Goal: Task Accomplishment & Management: Complete application form

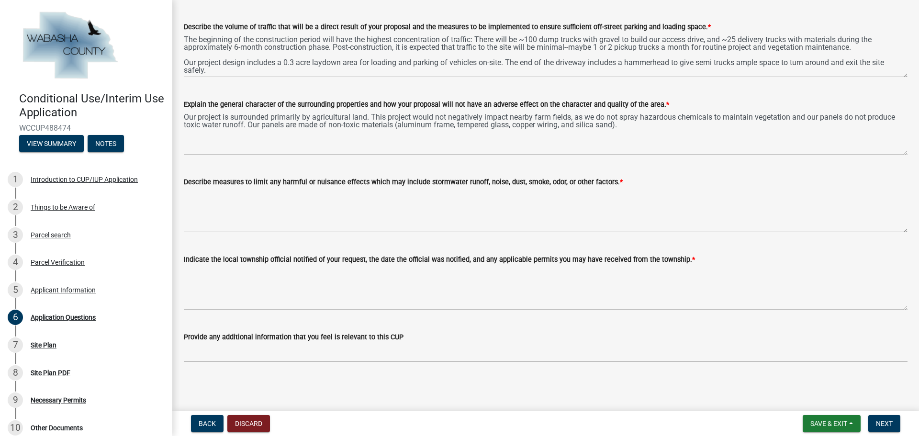
drag, startPoint x: 397, startPoint y: 337, endPoint x: 182, endPoint y: 180, distance: 266.4
click at [184, 180] on wm-data-entity-input-list "Proposed Use * Ground-mounted solar electric generation project located on appr…" at bounding box center [545, 123] width 723 height 494
click at [365, 336] on label "Provide any additional information that you feel is relevant to this CUP" at bounding box center [294, 337] width 220 height 7
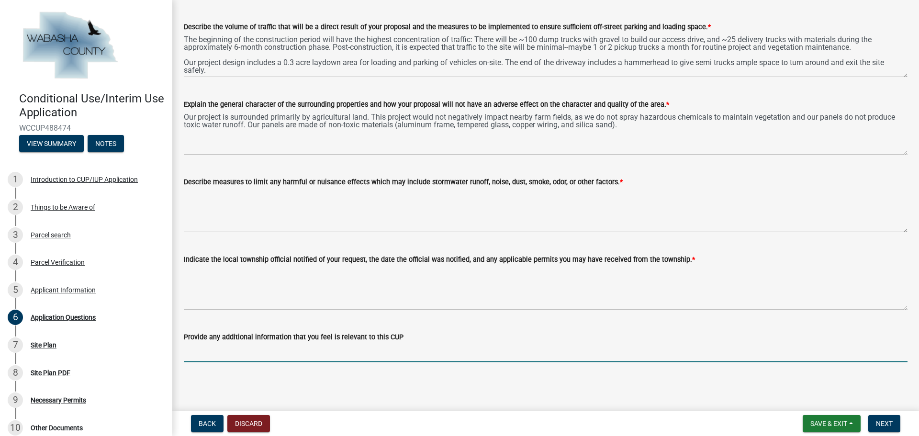
click at [365, 343] on input "Provide any additional information that you feel is relevant to this CUP" at bounding box center [545, 353] width 723 height 20
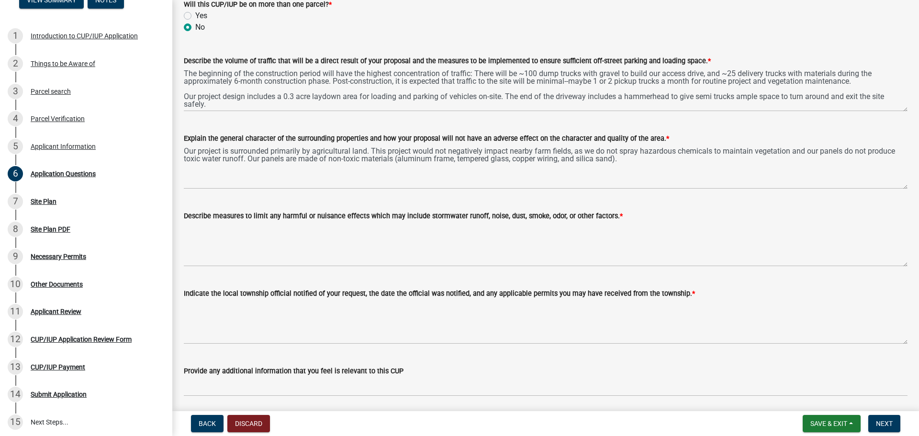
scroll to position [130, 0]
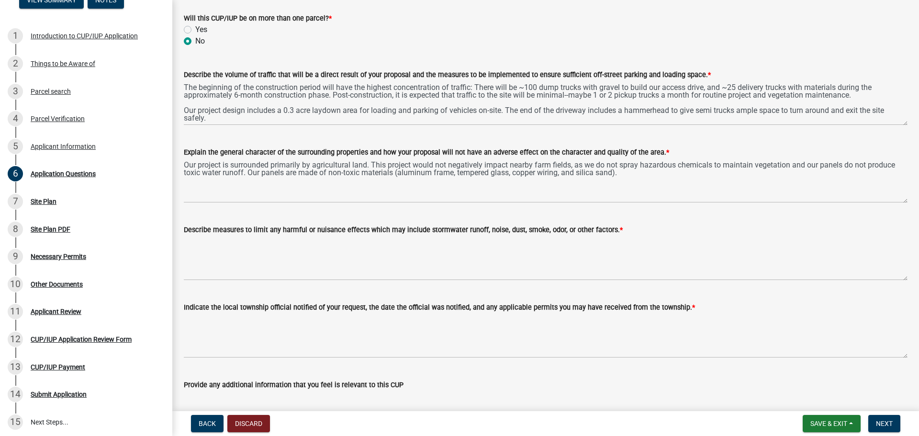
click at [185, 75] on label "Describe the volume of traffic that will be a direct result of your proposal an…" at bounding box center [447, 75] width 527 height 7
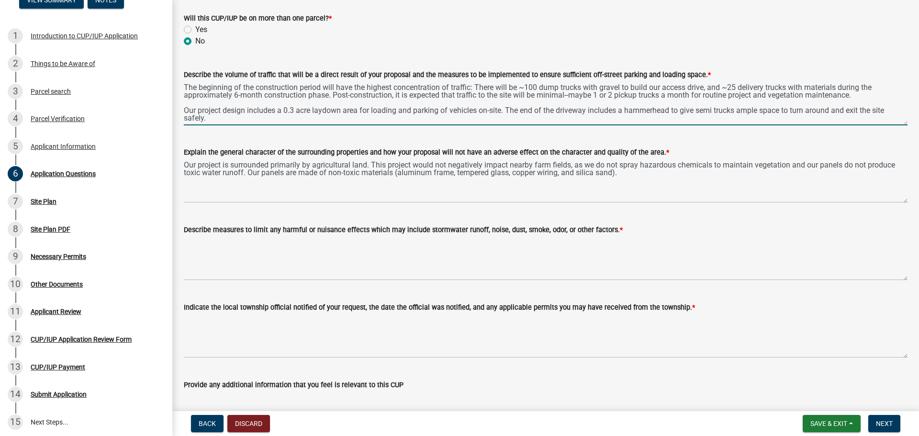
click at [185, 80] on textarea "The beginning of the construction period will have the highest concentration of…" at bounding box center [545, 102] width 723 height 45
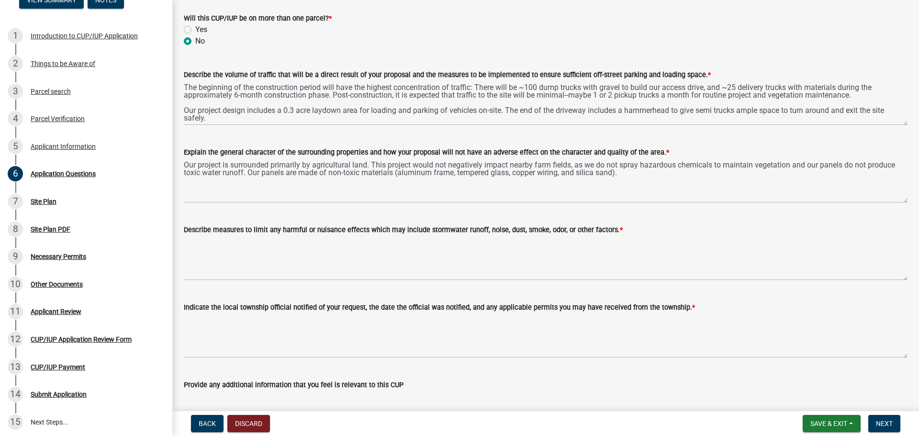
drag, startPoint x: 184, startPoint y: 75, endPoint x: 692, endPoint y: 71, distance: 508.1
click at [692, 72] on label "Describe the volume of traffic that will be a direct result of your proposal an…" at bounding box center [447, 75] width 527 height 7
copy label "Describe the volume of traffic that will be a direct result of your proposal an…"
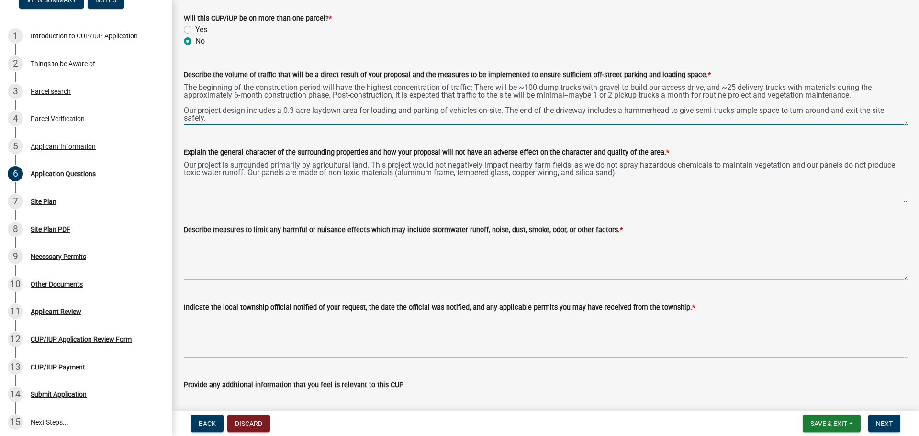
click at [222, 119] on textarea "The beginning of the construction period will have the highest concentration of…" at bounding box center [545, 102] width 723 height 45
click at [222, 120] on textarea "The beginning of the construction period will have the highest concentration of…" at bounding box center [545, 102] width 723 height 45
click at [297, 109] on textarea "The beginning of the construction period will have the highest concentration of…" at bounding box center [545, 102] width 723 height 45
click at [0, 0] on div "-acre" at bounding box center [0, 0] width 0 height 0
drag, startPoint x: 217, startPoint y: 118, endPoint x: 182, endPoint y: 88, distance: 46.4
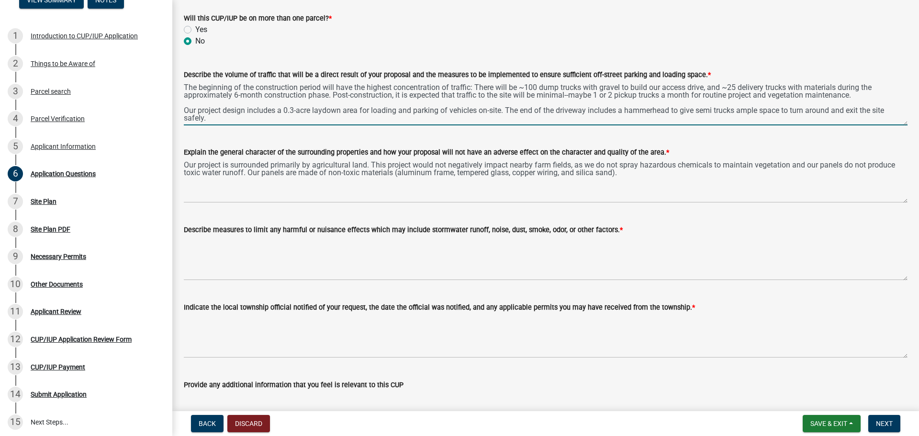
click at [182, 88] on div "Describe the volume of traffic that will be a direct result of your proposal an…" at bounding box center [546, 90] width 738 height 70
type textarea "The beginning of the construction period will have the highest concentration of…"
click at [239, 147] on div "Explain the general character of the surrounding properties and how your propos…" at bounding box center [545, 151] width 723 height 11
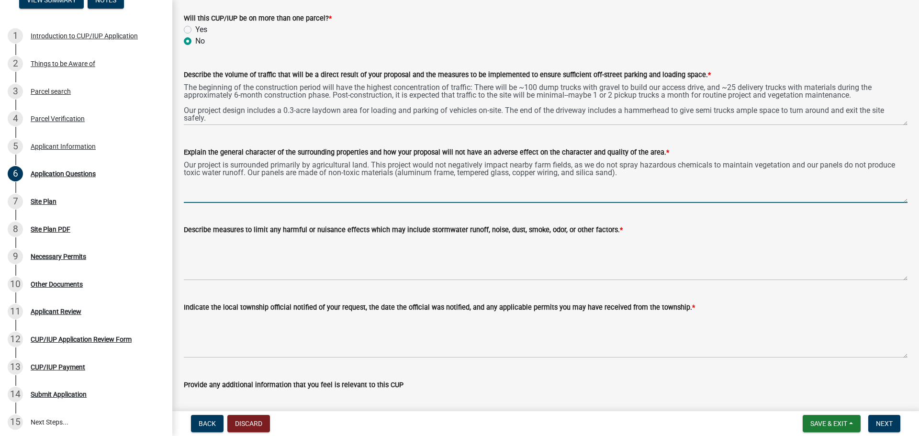
drag, startPoint x: 629, startPoint y: 175, endPoint x: 621, endPoint y: 175, distance: 8.1
click at [621, 175] on textarea "Our project is surrounded primarily by agricultural land. This project would no…" at bounding box center [545, 180] width 723 height 45
click at [769, 166] on textarea "Our project is surrounded primarily by agricultural land. This project would no…" at bounding box center [545, 180] width 723 height 45
click at [0, 0] on span "o" at bounding box center [0, 0] width 0 height 0
drag, startPoint x: 643, startPoint y: 173, endPoint x: 185, endPoint y: 168, distance: 458.4
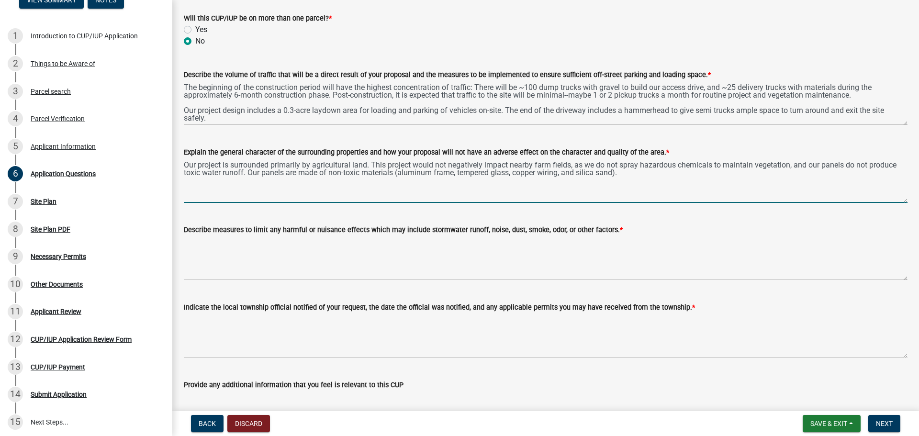
click at [185, 168] on textarea "Our project is surrounded primarily by agricultural land. This project would no…" at bounding box center [545, 180] width 723 height 45
type textarea "Our project is surrounded primarily by agricultural land. This project would no…"
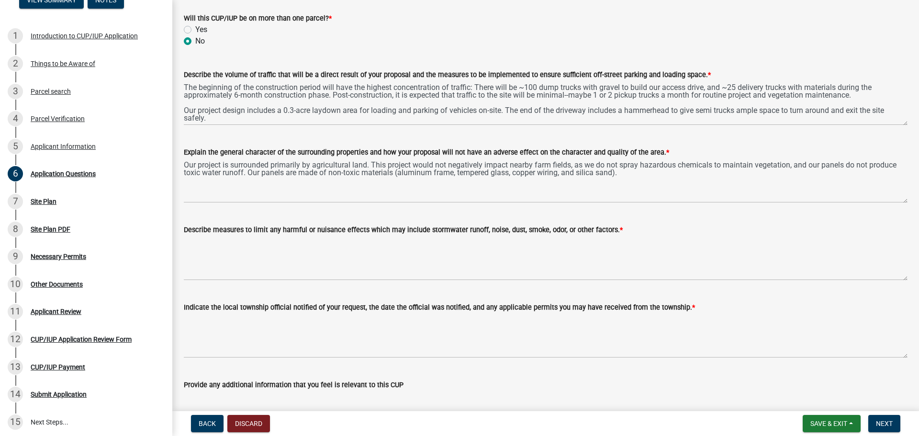
click at [210, 152] on label "Explain the general character of the surrounding properties and how your propos…" at bounding box center [426, 152] width 485 height 7
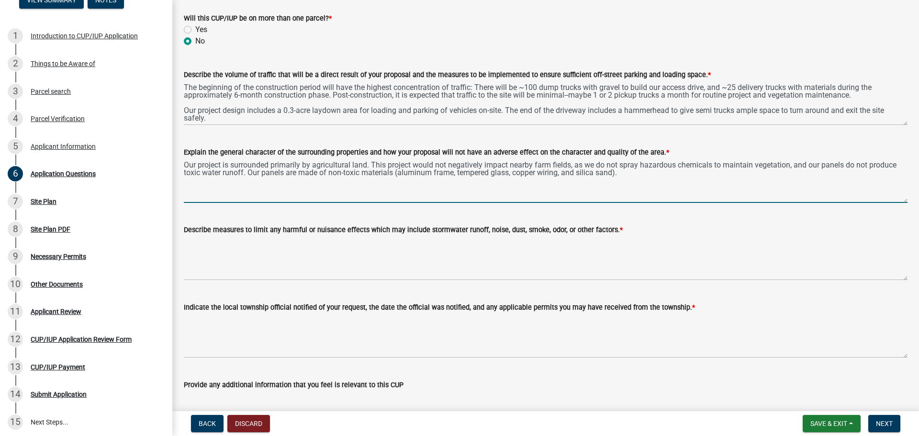
click at [210, 158] on textarea "Our project is surrounded primarily by agricultural land. This project would no…" at bounding box center [545, 180] width 723 height 45
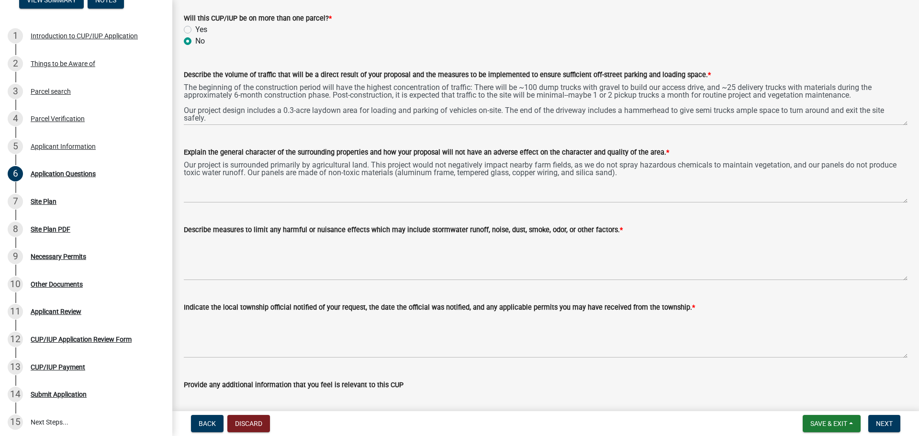
drag, startPoint x: 185, startPoint y: 150, endPoint x: 651, endPoint y: 153, distance: 466.5
click at [651, 153] on label "Explain the general character of the surrounding properties and how your propos…" at bounding box center [426, 152] width 485 height 7
copy label "Explain the general character of the surrounding properties and how your propos…"
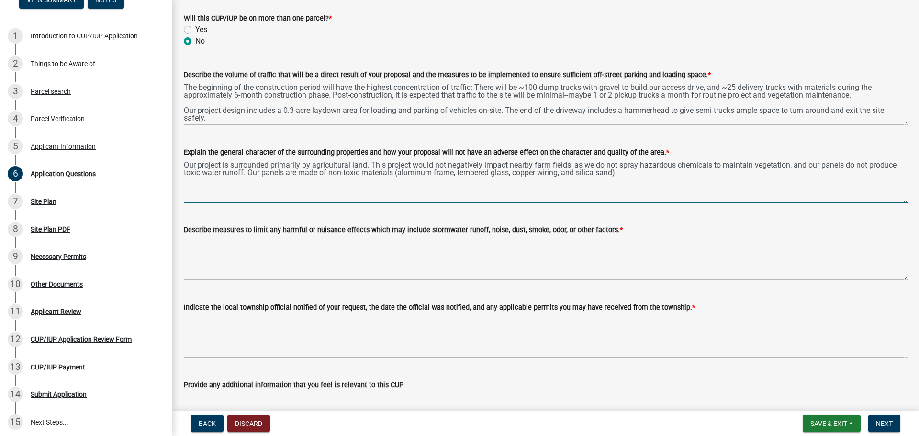
drag, startPoint x: 621, startPoint y: 177, endPoint x: 186, endPoint y: 166, distance: 435.0
click at [186, 166] on textarea "Our project is surrounded primarily by agricultural land. This project would no…" at bounding box center [545, 180] width 723 height 45
click at [224, 176] on textarea "Our project is surrounded primarily by agricultural land. This project would no…" at bounding box center [545, 180] width 723 height 45
click at [508, 163] on textarea "Our project is surrounded primarily by agricultural land. This project would no…" at bounding box center [545, 180] width 723 height 45
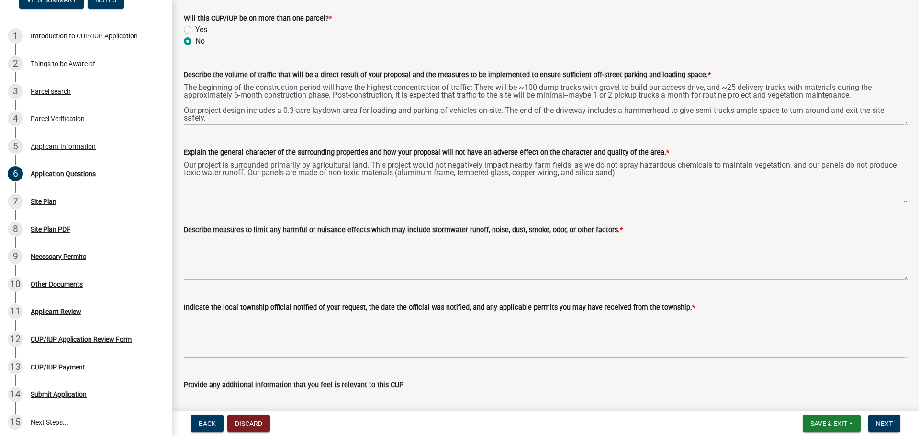
drag, startPoint x: 183, startPoint y: 231, endPoint x: 608, endPoint y: 232, distance: 424.8
click at [608, 232] on div "Describe measures to limit any harmful or nuisance effects which may include st…" at bounding box center [546, 246] width 738 height 70
copy label "Describe measures to limit any harmful or nuisance effects which may include st…"
drag, startPoint x: 185, startPoint y: 305, endPoint x: 676, endPoint y: 309, distance: 491.4
click at [676, 309] on label "Indicate the local township official notified of your request, the date the off…" at bounding box center [439, 307] width 511 height 7
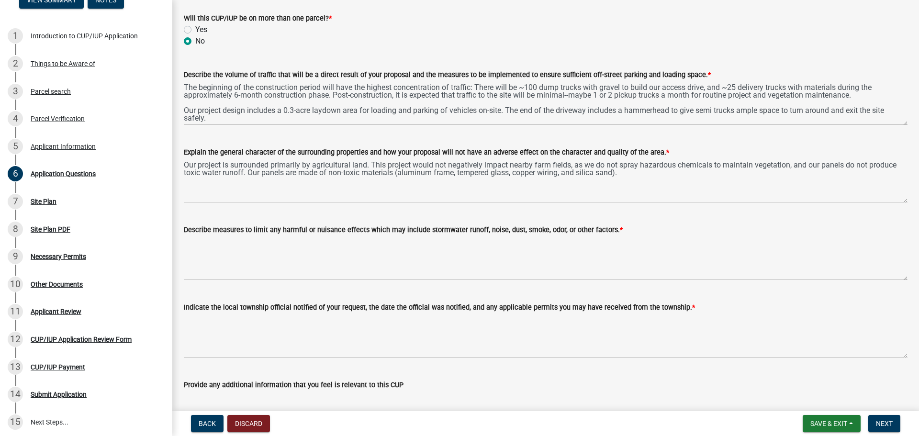
copy label "ndicate the local township official notified of your request, the date the offi…"
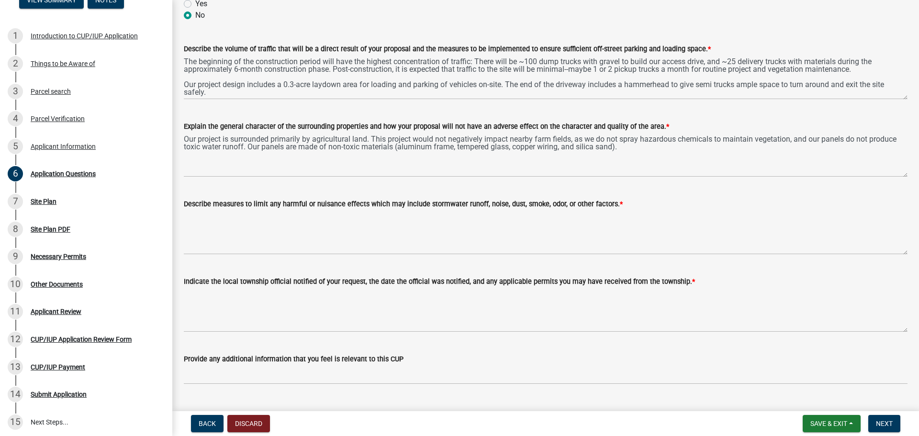
scroll to position [178, 0]
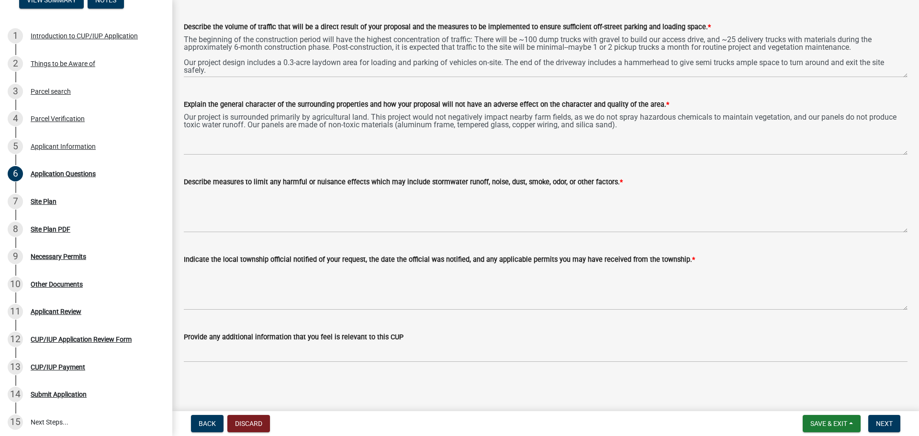
drag, startPoint x: 398, startPoint y: 336, endPoint x: 183, endPoint y: 341, distance: 214.9
click at [183, 341] on div "Provide any additional information that you feel is relevant to this CUP" at bounding box center [546, 340] width 738 height 44
copy label "Provide any additional information that you feel is relevant to this CUP"
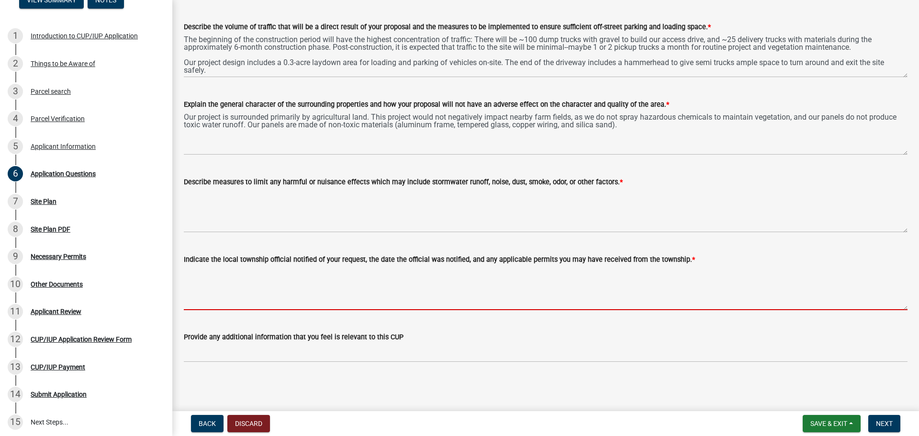
click at [801, 275] on textarea "Indicate the local township official notified of your request, the date the off…" at bounding box center [545, 287] width 723 height 45
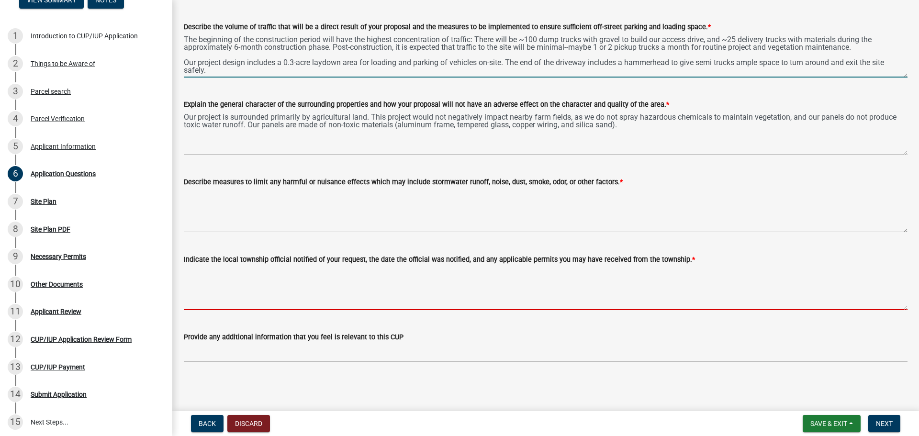
click at [717, 61] on textarea "The beginning of the construction period will have the highest concentration of…" at bounding box center [545, 55] width 723 height 45
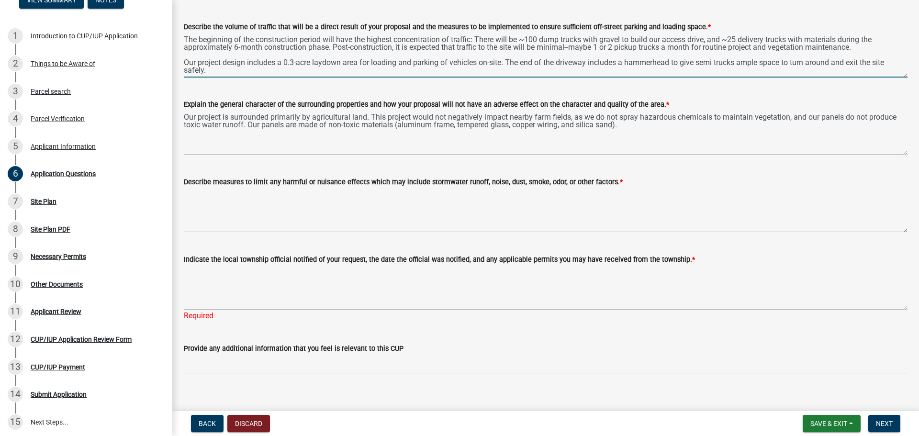
click at [585, 48] on textarea "The beginning of the construction period will have the highest concentration of…" at bounding box center [545, 55] width 723 height 45
click at [0, 0] on div "minimal—maybe" at bounding box center [0, 0] width 0 height 0
click at [482, 39] on textarea "The beginning of the construction period will have the highest concentration of…" at bounding box center [545, 55] width 723 height 45
click at [614, 50] on textarea "The beginning of the construction period will have the highest concentration of…" at bounding box center [545, 55] width 723 height 45
click at [483, 38] on textarea "The beginning of the construction period will have the highest concentration of…" at bounding box center [545, 55] width 723 height 45
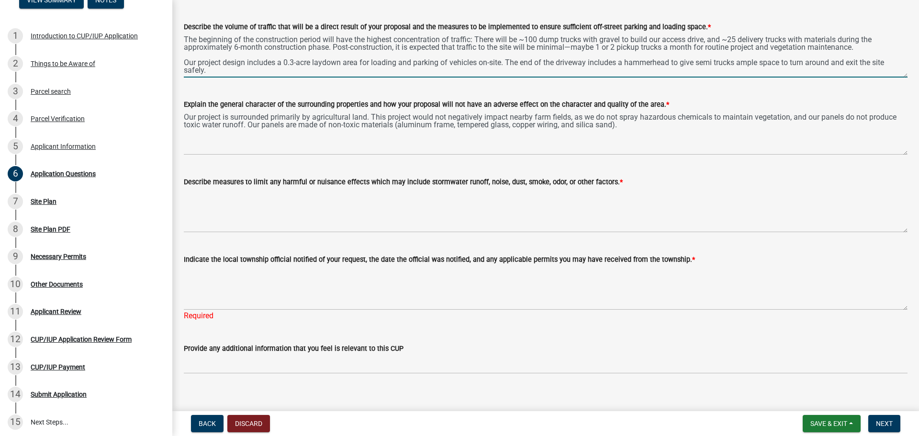
click at [0, 0] on div "there" at bounding box center [0, 0] width 0 height 0
click at [695, 38] on textarea "The beginning of the construction period will have the highest concentration of…" at bounding box center [545, 55] width 723 height 45
click at [0, 0] on span "n" at bounding box center [0, 0] width 0 height 0
click at [733, 62] on textarea "The beginning of the construction period will have the highest concentration of…" at bounding box center [545, 55] width 723 height 45
click at [0, 0] on div "-trucks" at bounding box center [0, 0] width 0 height 0
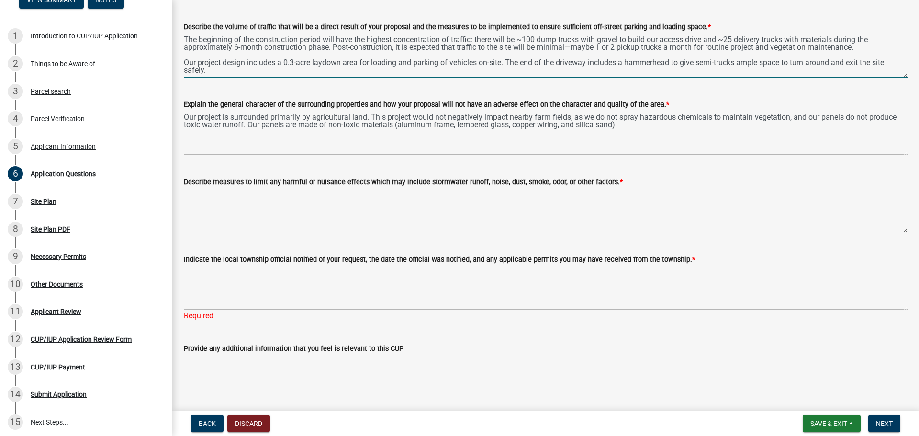
type textarea "The beginning of the construction period will have the highest concentration of…"
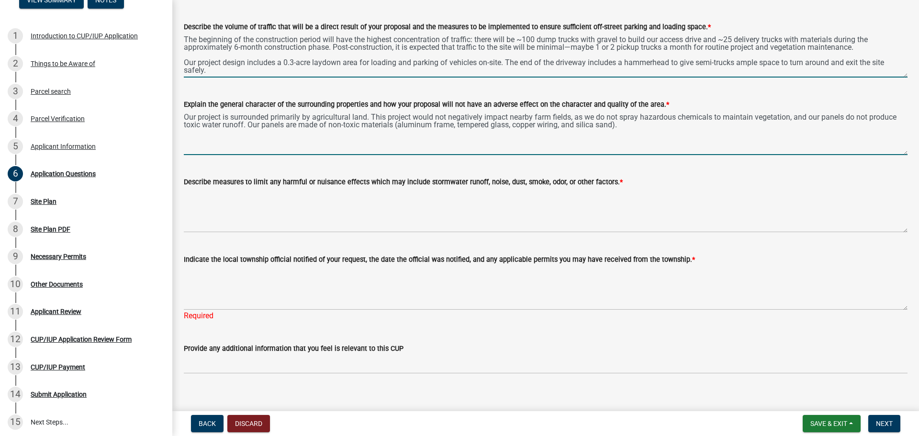
click at [750, 145] on textarea "Our project is surrounded primarily by agricultural land. This project would no…" at bounding box center [545, 132] width 723 height 45
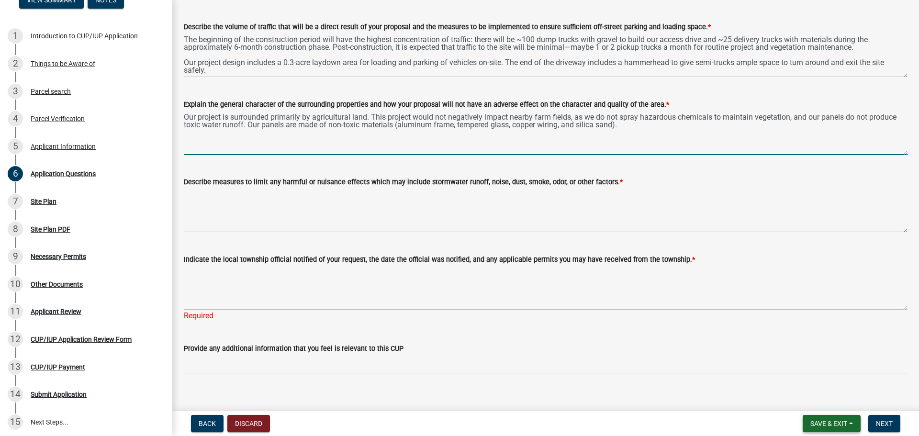
click at [829, 420] on span "Save & Exit" at bounding box center [828, 424] width 37 height 8
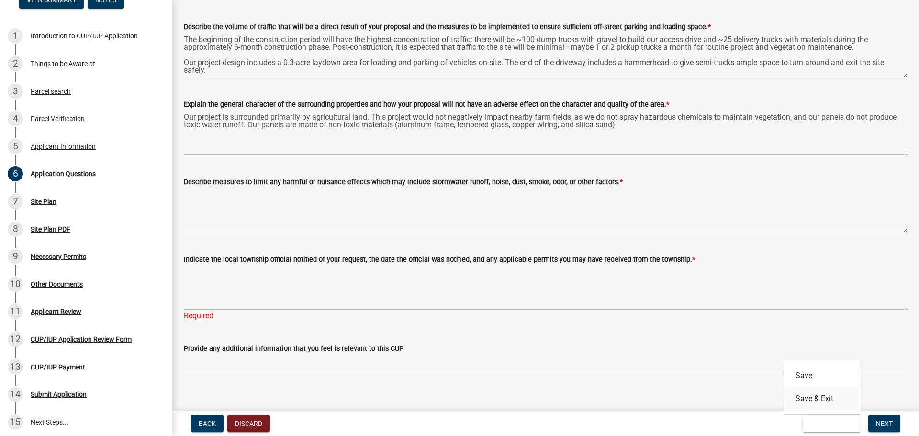
click at [828, 400] on button "Save & Exit" at bounding box center [822, 398] width 77 height 23
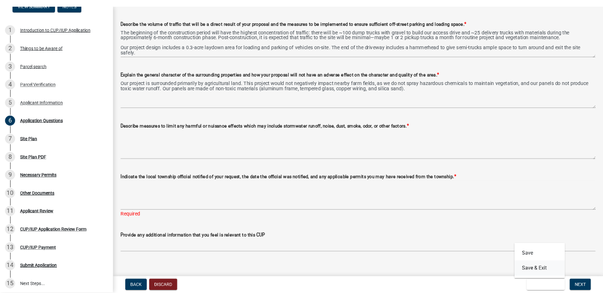
scroll to position [0, 0]
